Goal: Transaction & Acquisition: Purchase product/service

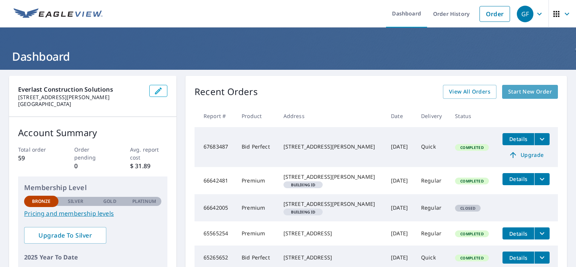
click at [523, 91] on span "Start New Order" at bounding box center [530, 91] width 44 height 9
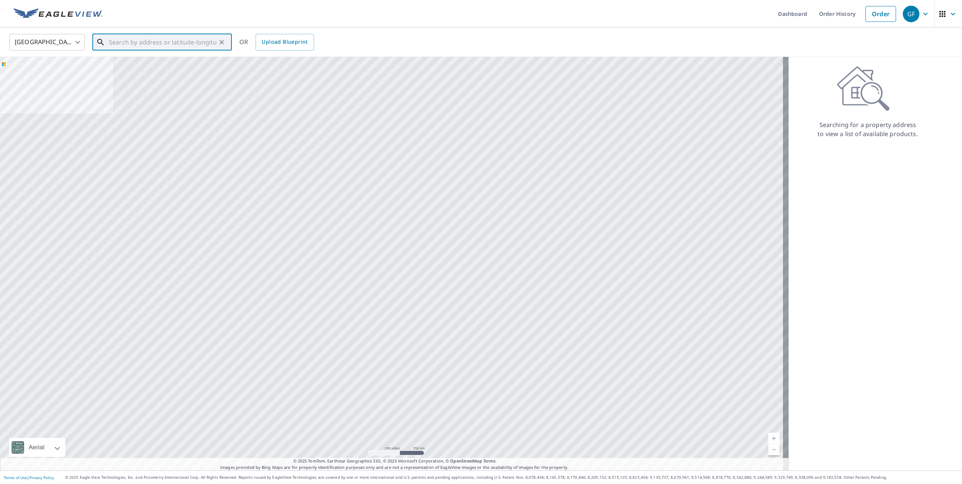
click at [137, 41] on input "text" at bounding box center [162, 42] width 107 height 21
click at [149, 73] on p "[GEOGRAPHIC_DATA]" at bounding box center [166, 73] width 118 height 8
type input "[STREET_ADDRESS]"
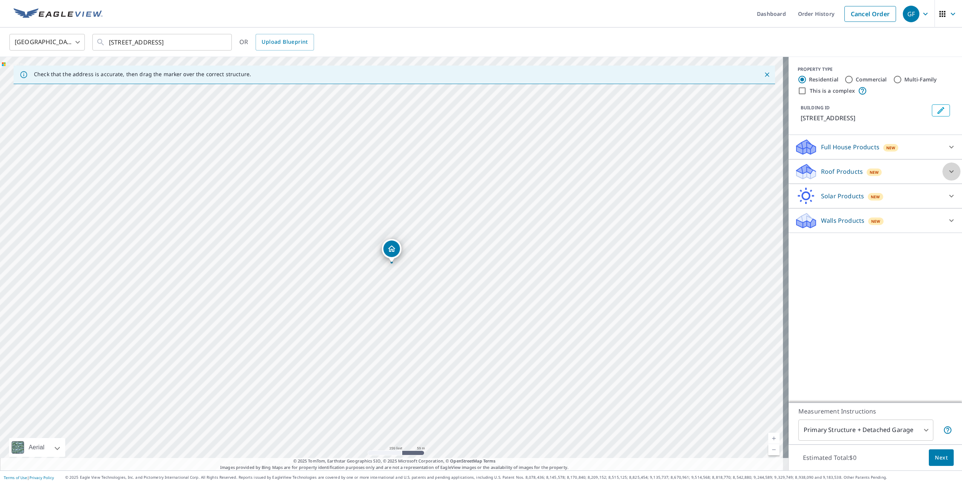
click at [575, 171] on icon at bounding box center [951, 171] width 9 height 9
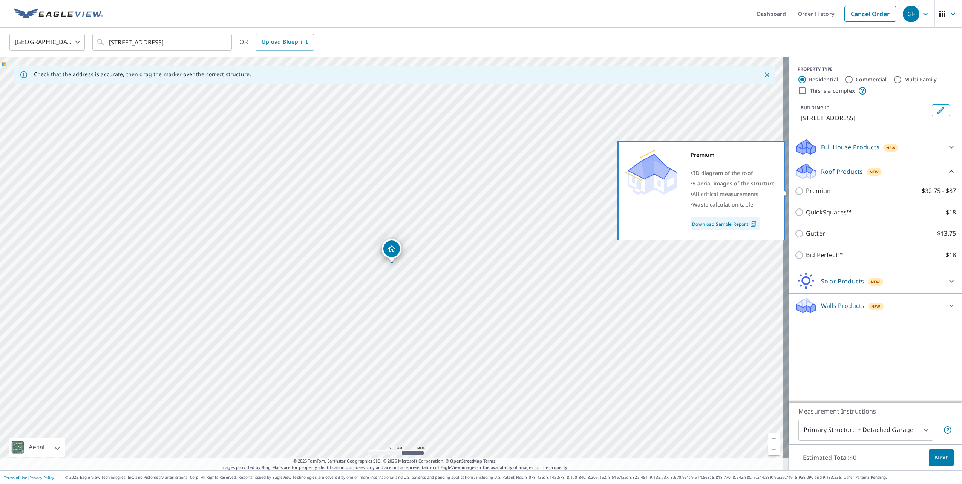
click at [575, 192] on p "Premium" at bounding box center [819, 190] width 27 height 9
click at [575, 192] on input "Premium $32.75 - $87" at bounding box center [799, 191] width 11 height 9
checkbox input "true"
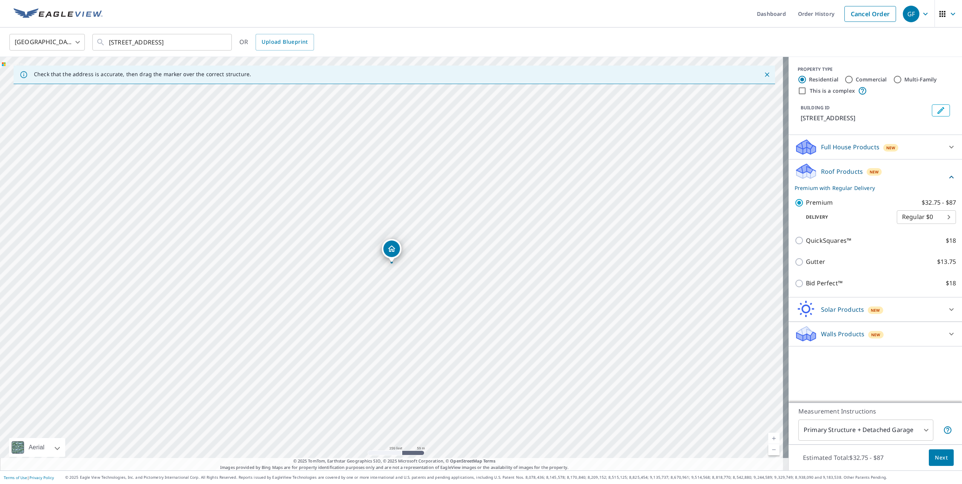
click at [575, 266] on span "Next" at bounding box center [941, 457] width 13 height 9
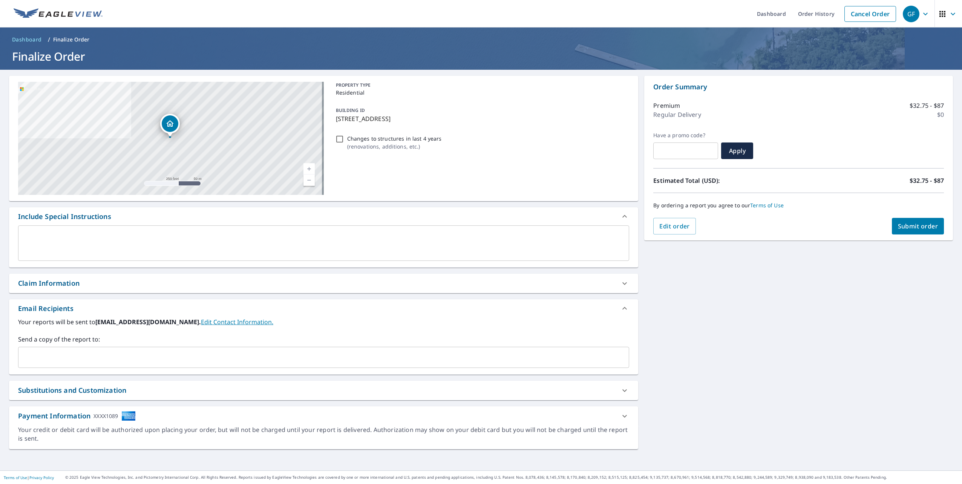
click at [575, 225] on span "Submit order" at bounding box center [918, 226] width 40 height 8
